Goal: Register for event/course

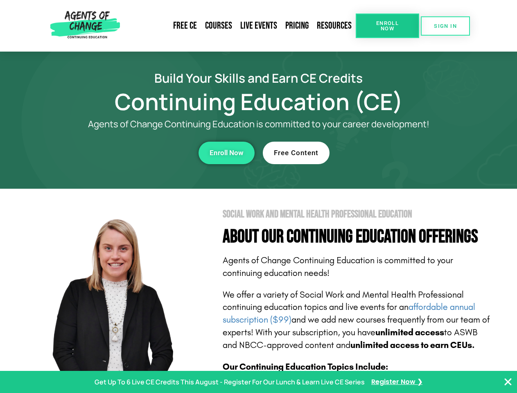
click at [258, 196] on section "Social Work and Mental Health Professional Education About Our Continuing Educa…" at bounding box center [258, 361] width 517 height 344
click at [387, 26] on span "Enroll Now" at bounding box center [387, 25] width 37 height 11
click at [445, 26] on span "SIGN IN" at bounding box center [445, 25] width 23 height 5
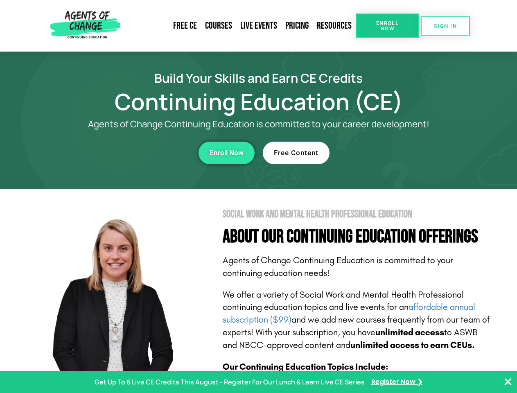
click at [142, 153] on div "Enroll Now" at bounding box center [141, 153] width 225 height 23
click at [226, 153] on span "Enroll Now" at bounding box center [226, 152] width 34 height 7
click at [375, 153] on div "Free Content" at bounding box center [375, 153] width 225 height 23
